Goal: Task Accomplishment & Management: Manage account settings

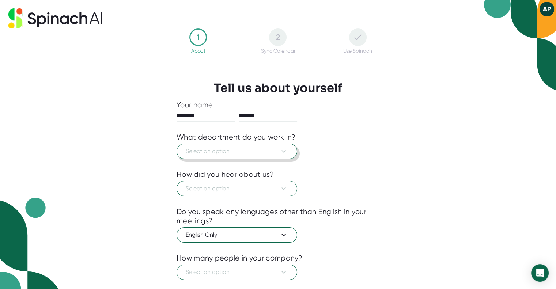
click at [269, 151] on span "Select an option" at bounding box center [237, 151] width 102 height 9
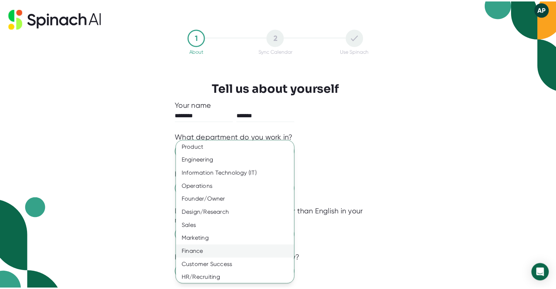
scroll to position [1, 0]
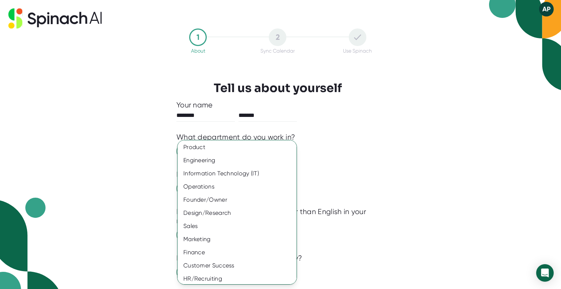
click at [344, 175] on div at bounding box center [280, 144] width 561 height 289
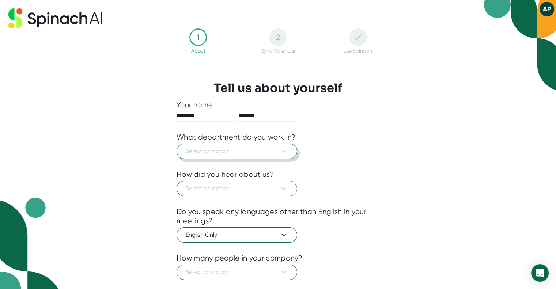
scroll to position [41, 0]
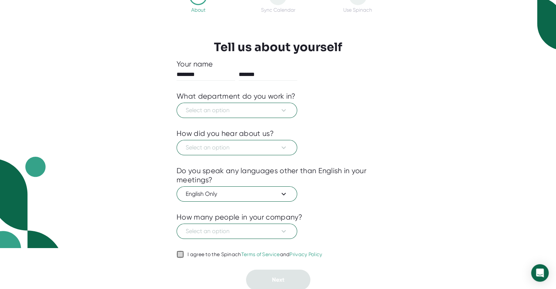
click at [178, 253] on input "I agree to the Spinach Terms of Service and Privacy Policy" at bounding box center [180, 254] width 7 height 9
checkbox input "true"
click at [249, 141] on button "Select an option" at bounding box center [237, 147] width 121 height 15
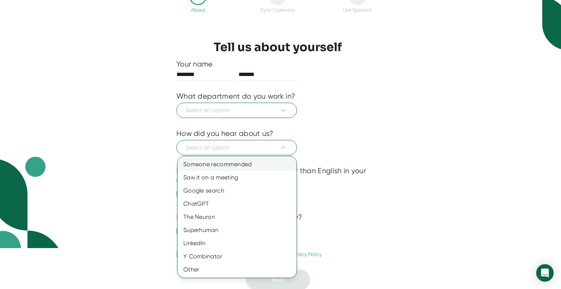
click at [242, 166] on div "Someone recommended" at bounding box center [237, 164] width 119 height 13
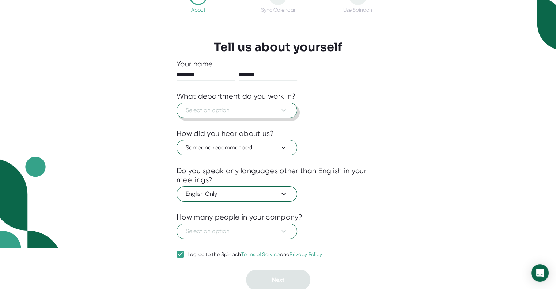
click at [270, 108] on span "Select an option" at bounding box center [237, 110] width 102 height 9
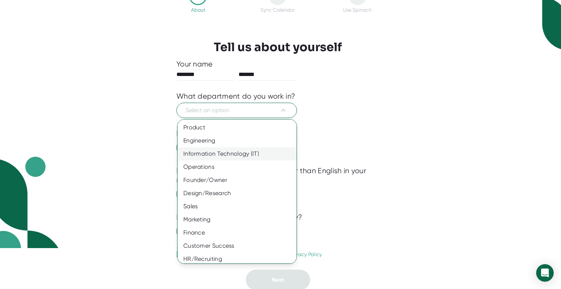
click at [213, 155] on div "Information Technology (IT)" at bounding box center [240, 153] width 125 height 13
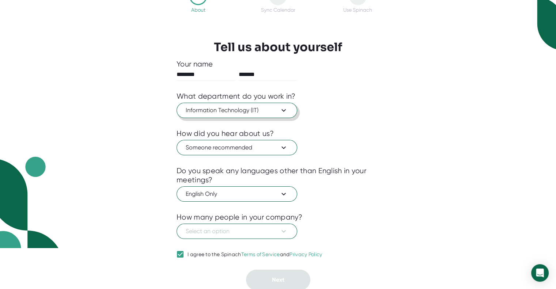
click at [264, 113] on span "Information Technology (IT)" at bounding box center [237, 110] width 102 height 9
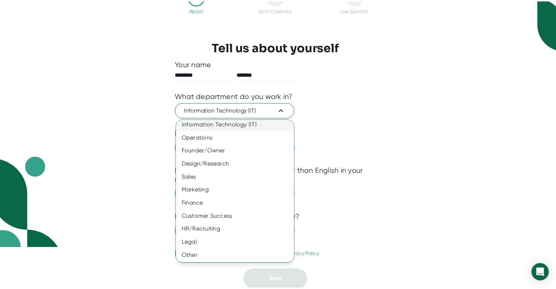
scroll to position [0, 0]
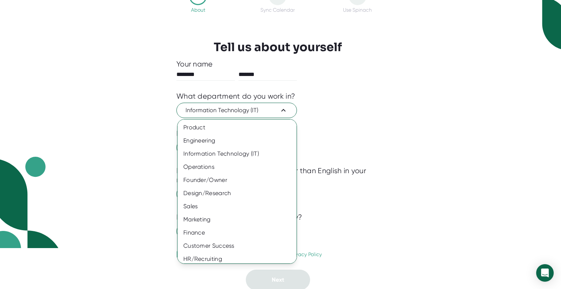
click at [379, 114] on div at bounding box center [280, 144] width 561 height 289
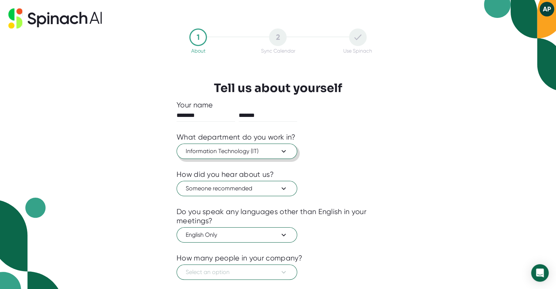
scroll to position [41, 0]
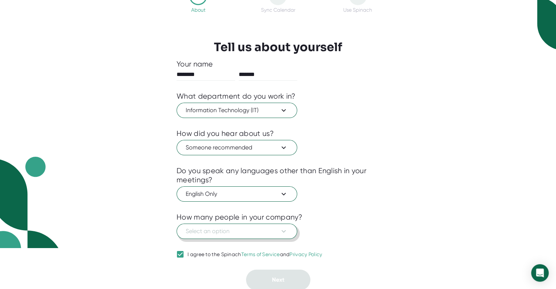
click at [277, 228] on span "Select an option" at bounding box center [237, 231] width 102 height 9
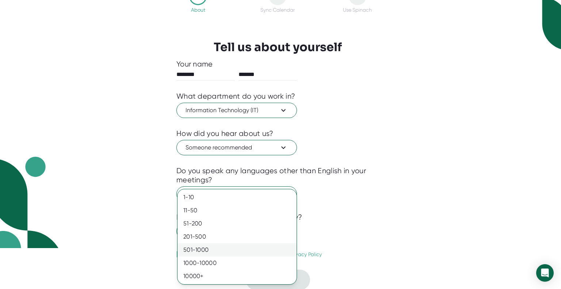
click at [215, 248] on div "501-1000" at bounding box center [237, 249] width 119 height 13
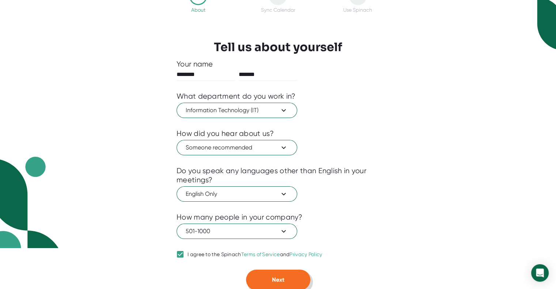
click at [279, 276] on span "Next" at bounding box center [278, 279] width 12 height 7
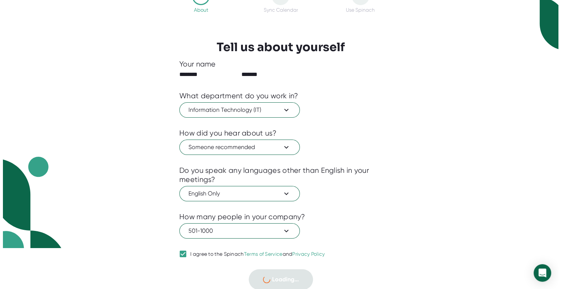
scroll to position [0, 0]
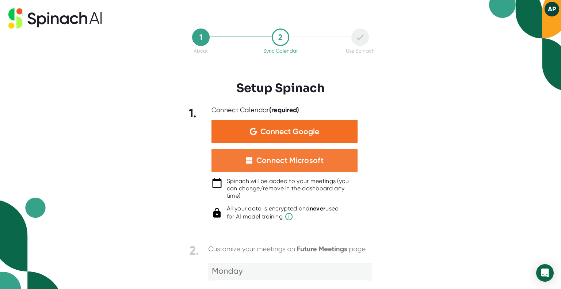
click at [290, 159] on div "Connect Microsoft" at bounding box center [290, 161] width 67 height 10
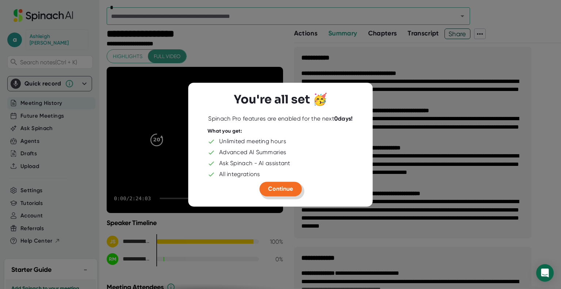
click at [281, 190] on span "Continue" at bounding box center [280, 188] width 25 height 7
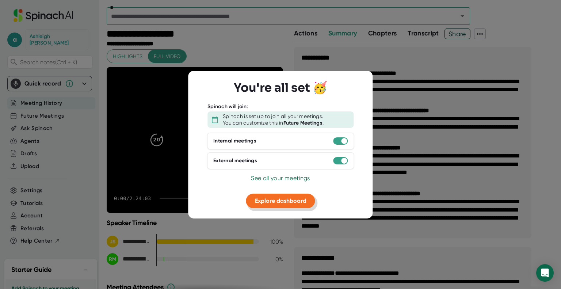
click at [282, 203] on span "Explore dashboard" at bounding box center [281, 200] width 52 height 7
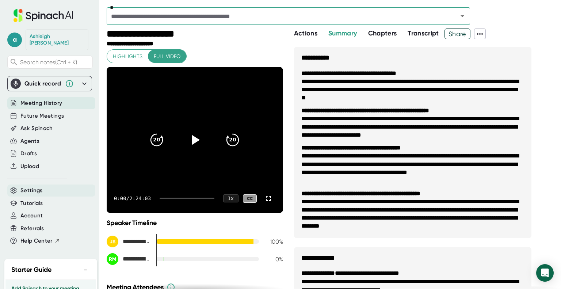
click at [29, 186] on span "Settings" at bounding box center [31, 190] width 22 height 8
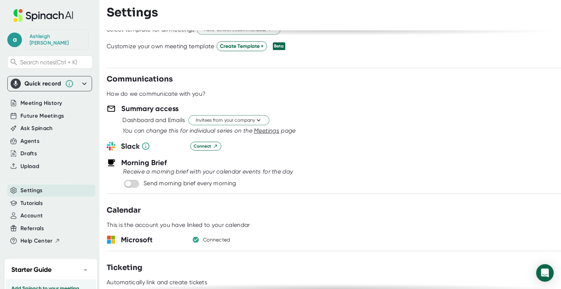
scroll to position [227, 0]
click at [237, 118] on span "Invitees from your company" at bounding box center [229, 120] width 67 height 7
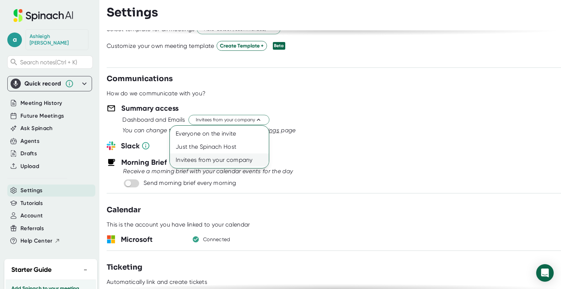
click at [230, 160] on div "Invitees from your company" at bounding box center [219, 160] width 99 height 13
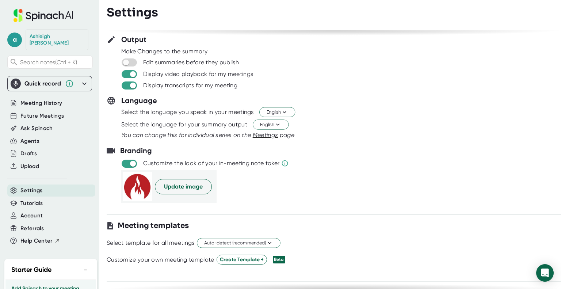
scroll to position [0, 0]
